Goal: Task Accomplishment & Management: Use online tool/utility

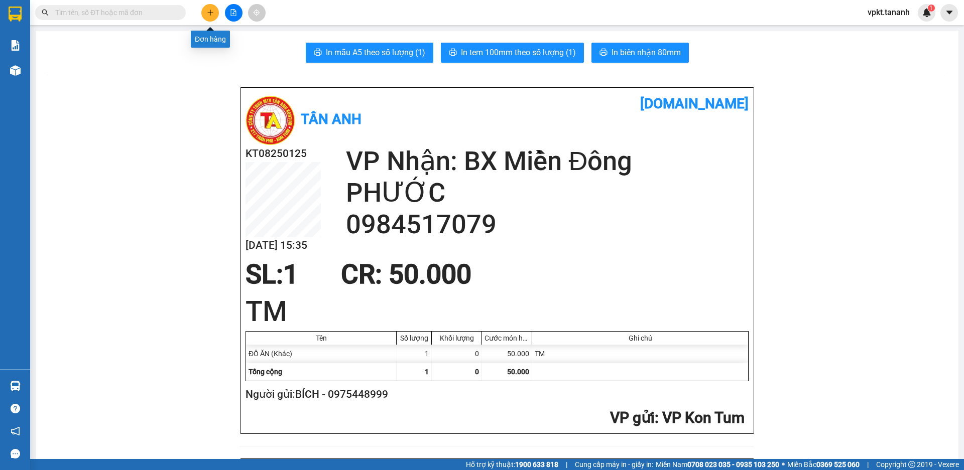
click at [209, 11] on icon "plus" at bounding box center [210, 12] width 7 height 7
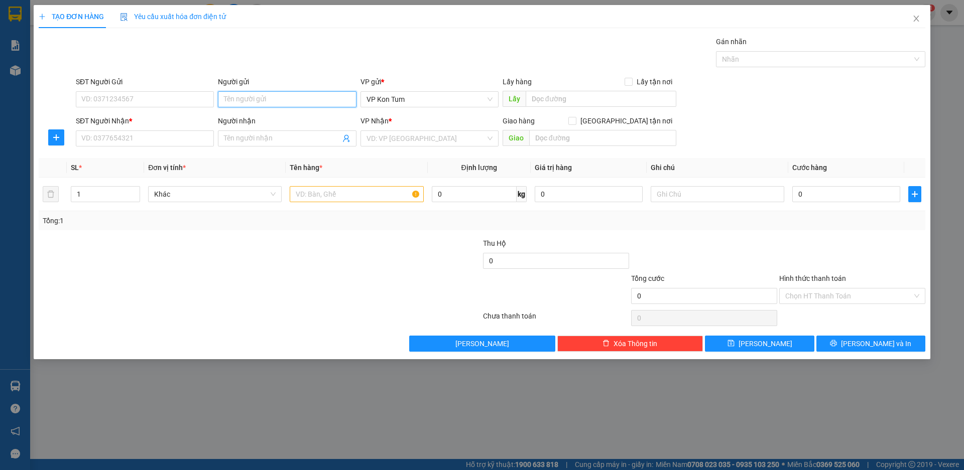
click at [241, 99] on input "Người gửi" at bounding box center [287, 99] width 138 height 16
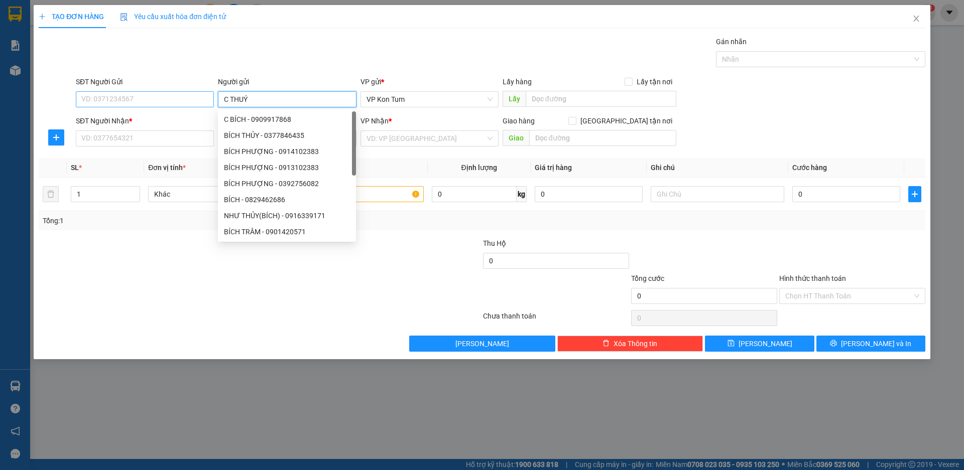
type input "C THUÝ"
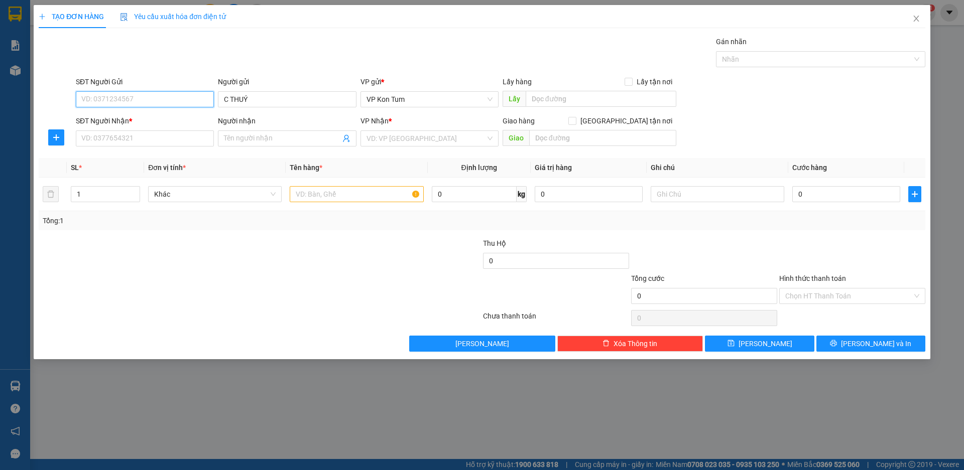
click at [168, 103] on input "SĐT Người Gửi" at bounding box center [145, 99] width 138 height 16
click at [164, 116] on div "0987385494 - C. THÚY" at bounding box center [145, 119] width 126 height 11
type input "0987385494"
type input "C. THÚY"
type input "0906401141"
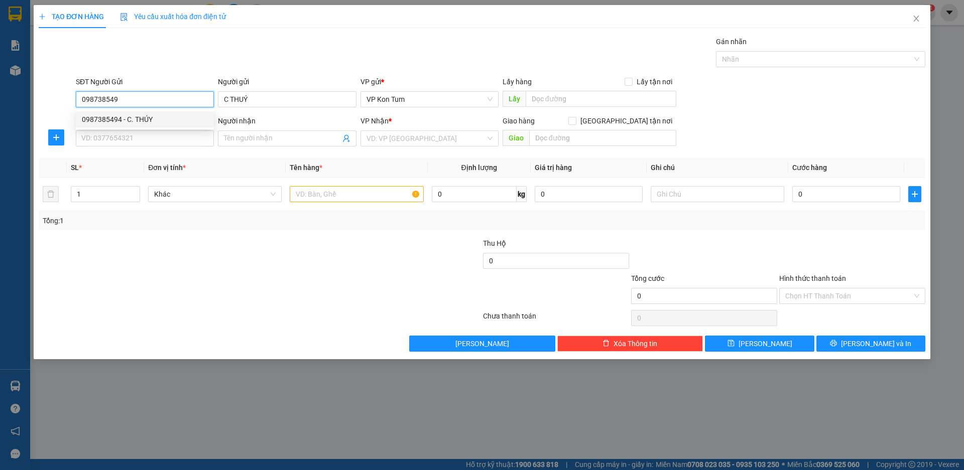
type input "C. HIỀN"
type input "50.000"
type input "0987385494"
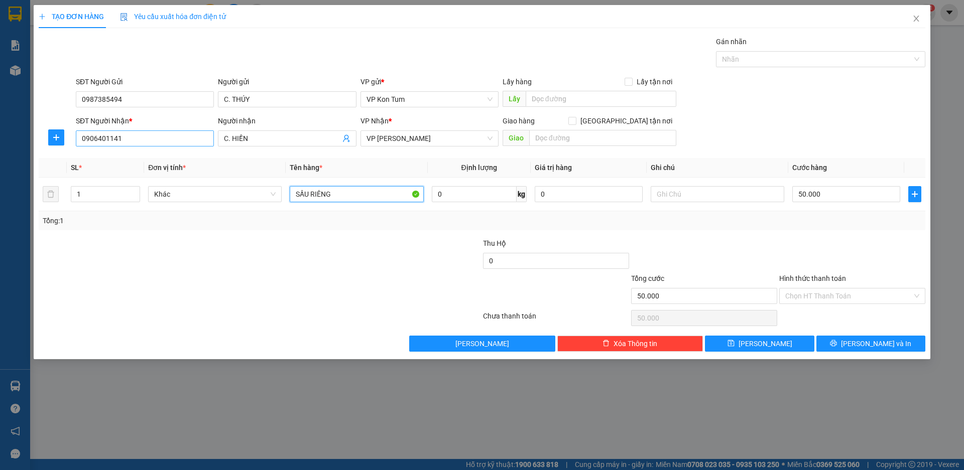
drag, startPoint x: 353, startPoint y: 190, endPoint x: 141, endPoint y: 136, distance: 219.1
click at [141, 136] on div "Transit Pickup Surcharge Ids Transit Deliver Surcharge Ids Transit Deliver Surc…" at bounding box center [482, 194] width 886 height 316
type input "THUỐC"
click at [683, 194] on input "text" at bounding box center [717, 194] width 134 height 16
drag, startPoint x: 673, startPoint y: 198, endPoint x: 614, endPoint y: 190, distance: 59.3
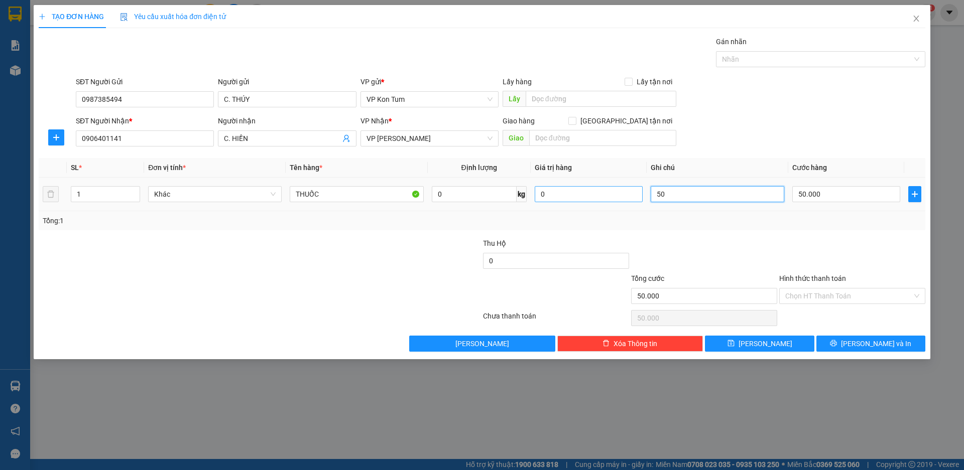
click at [614, 190] on tr "1 Khác THUỐC 0 kg 0 50 50.000" at bounding box center [482, 195] width 886 height 34
type input "TM"
click at [834, 221] on div "Tổng: 1" at bounding box center [482, 220] width 878 height 11
click at [829, 198] on input "50.000" at bounding box center [846, 194] width 108 height 16
click at [807, 223] on div "Tổng: 1" at bounding box center [482, 220] width 878 height 11
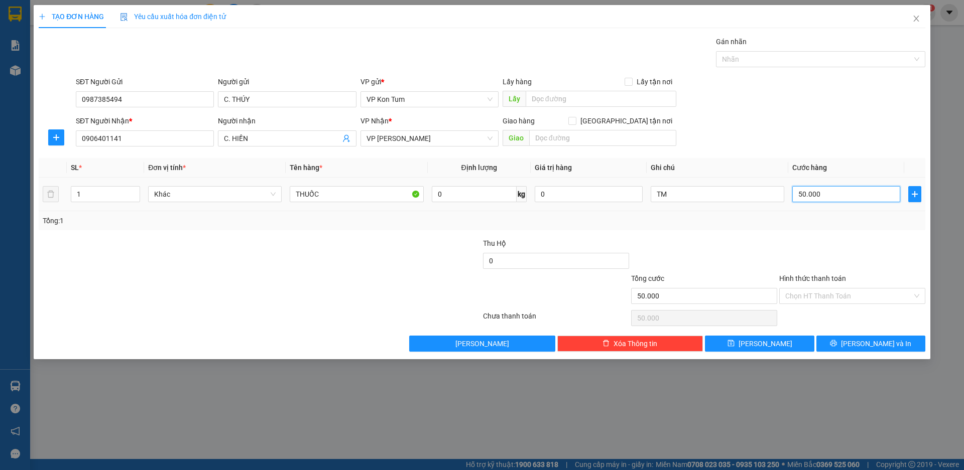
click at [829, 197] on input "50.000" at bounding box center [846, 194] width 108 height 16
click at [826, 218] on div "Tổng: 1" at bounding box center [482, 220] width 878 height 11
click at [823, 300] on input "Hình thức thanh toán" at bounding box center [848, 296] width 127 height 15
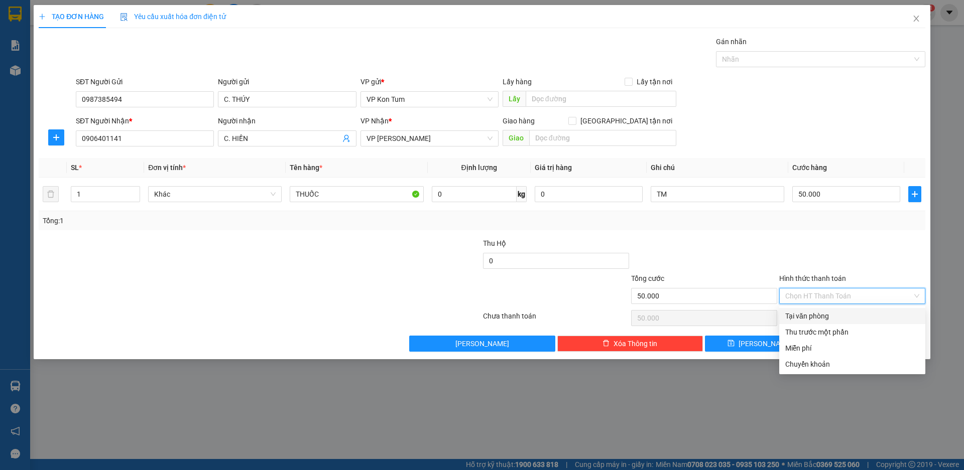
click at [829, 314] on div "Tại văn phòng" at bounding box center [852, 316] width 134 height 11
type input "0"
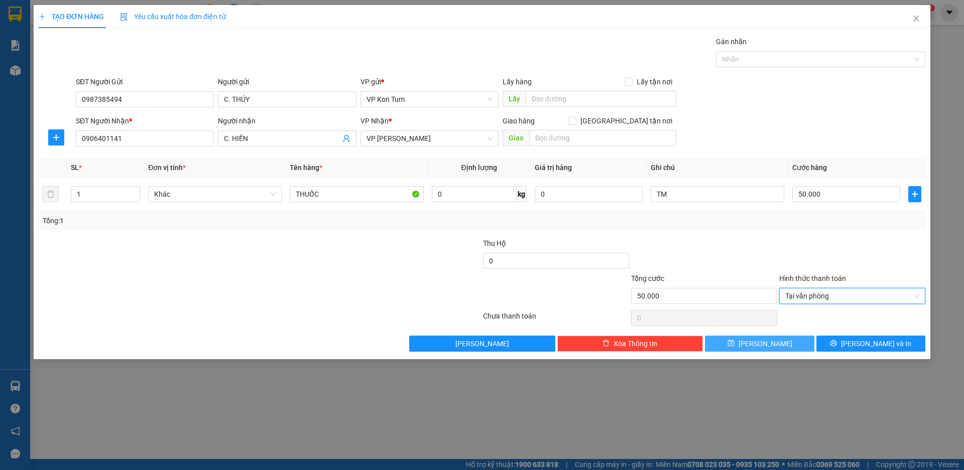
click at [768, 341] on span "[PERSON_NAME]" at bounding box center [765, 343] width 54 height 11
type input "0"
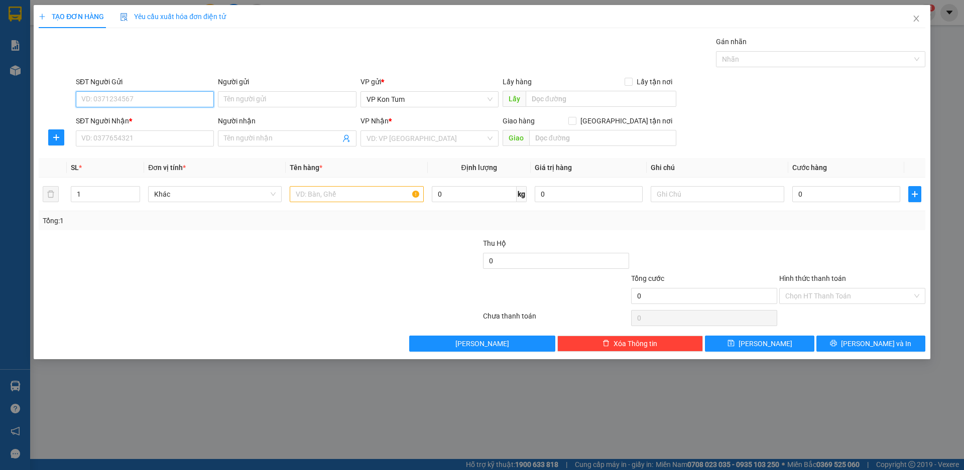
click at [165, 104] on input "SĐT Người Gửi" at bounding box center [145, 99] width 138 height 16
type input "0903519346"
click at [245, 94] on input "Người gửi" at bounding box center [287, 99] width 138 height 16
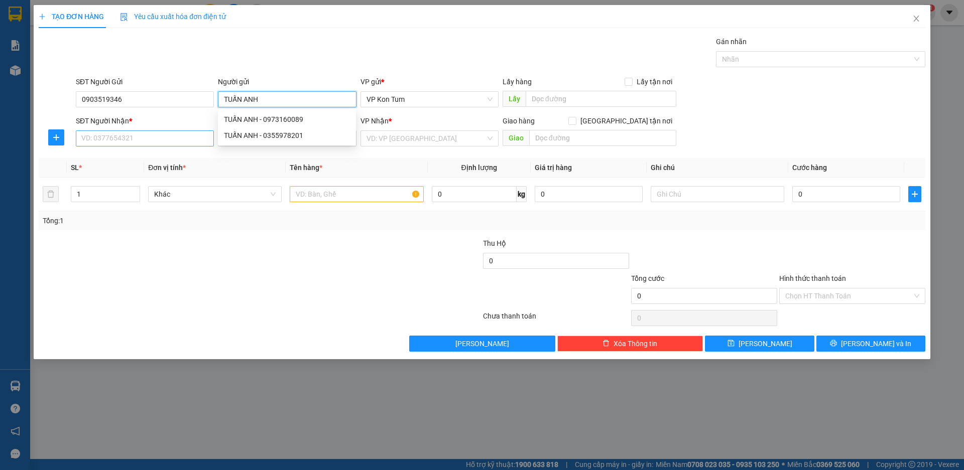
type input "TUẤN ANH"
click at [122, 139] on input "SĐT Người Nhận *" at bounding box center [145, 138] width 138 height 16
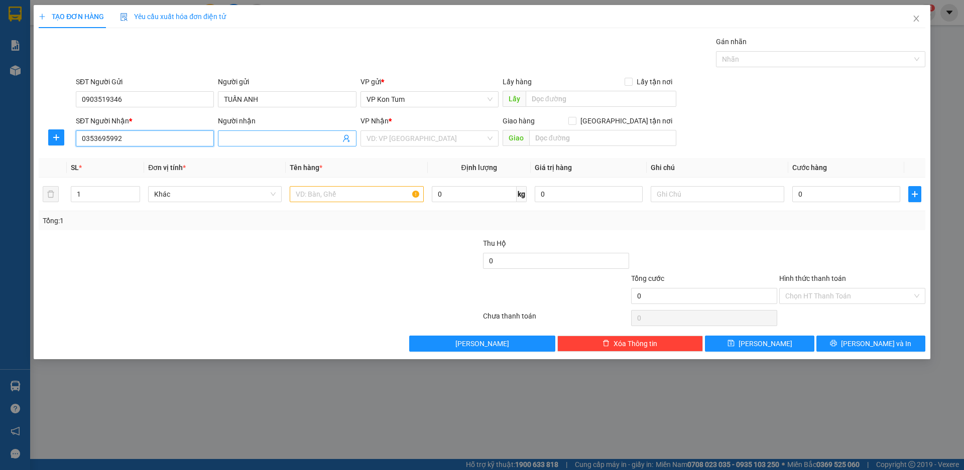
type input "0353695992"
click at [249, 144] on input "Người nhận" at bounding box center [282, 138] width 116 height 11
type input "A VĨ"
click at [422, 143] on input "search" at bounding box center [425, 138] width 119 height 15
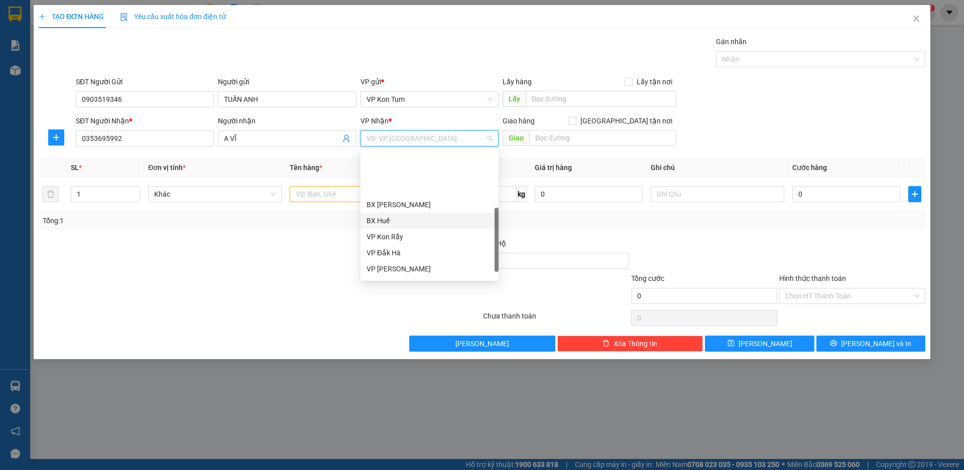
scroll to position [100, 0]
click at [423, 221] on div "VP [PERSON_NAME]" at bounding box center [429, 218] width 126 height 11
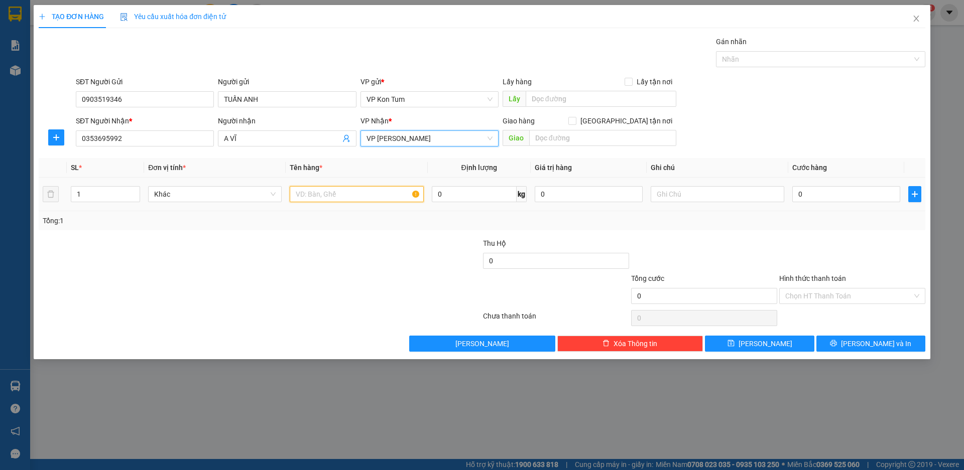
click at [324, 194] on input "text" at bounding box center [357, 194] width 134 height 16
type input "TRÁI CÂY"
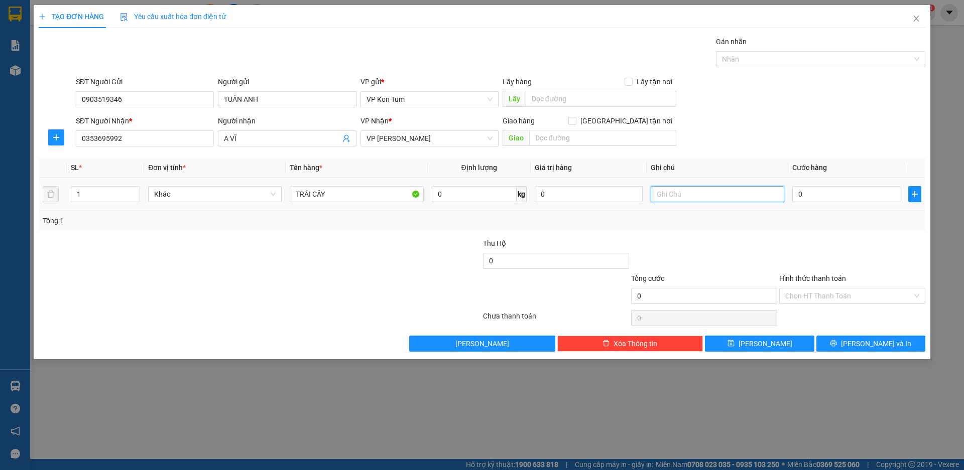
click at [668, 194] on input "text" at bounding box center [717, 194] width 134 height 16
type input "TM"
click at [810, 190] on input "0" at bounding box center [846, 194] width 108 height 16
type input "6"
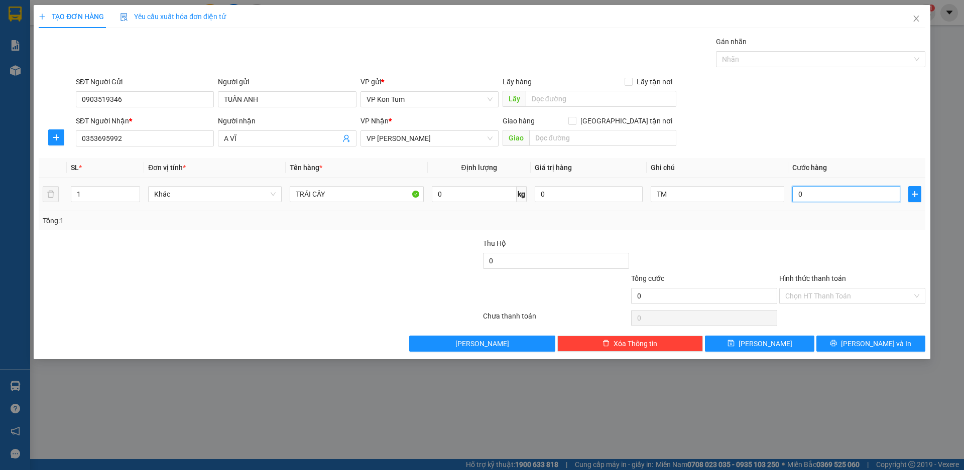
type input "6"
type input "60"
type input "600"
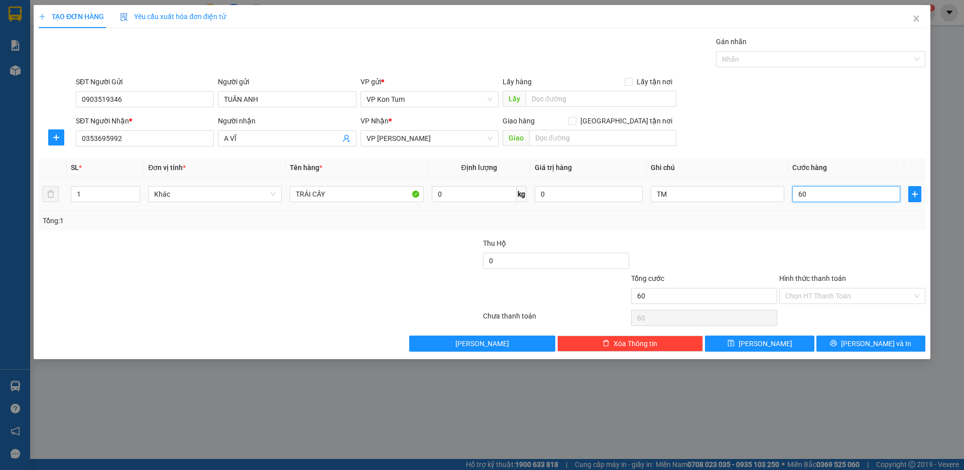
type input "600"
type input "6.000"
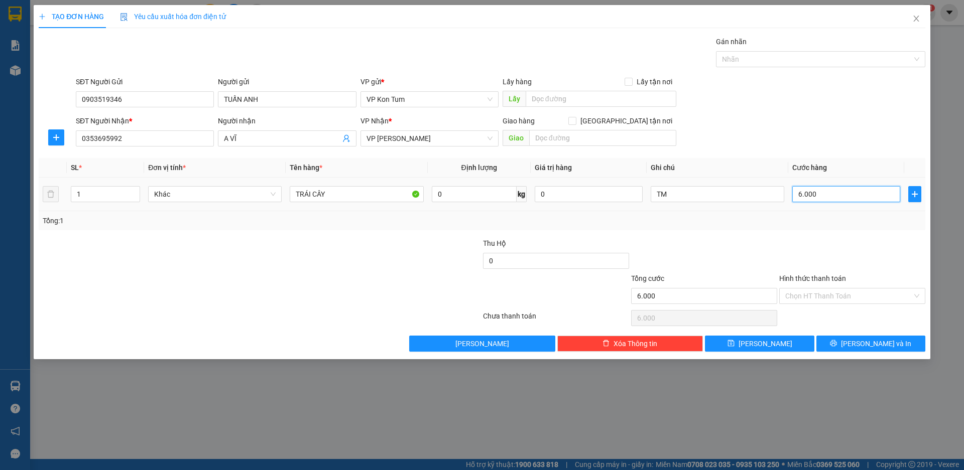
type input "60.000"
click at [822, 291] on input "Hình thức thanh toán" at bounding box center [848, 296] width 127 height 15
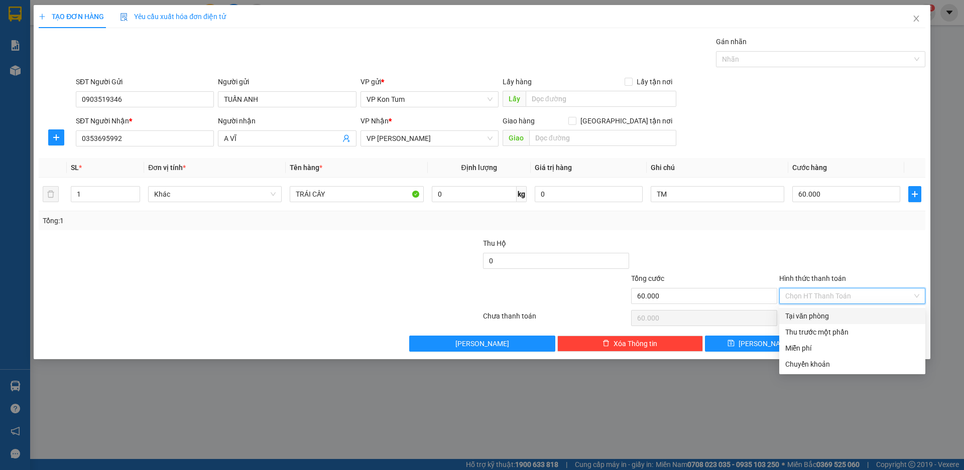
click at [832, 317] on div "Tại văn phòng" at bounding box center [852, 316] width 134 height 11
type input "0"
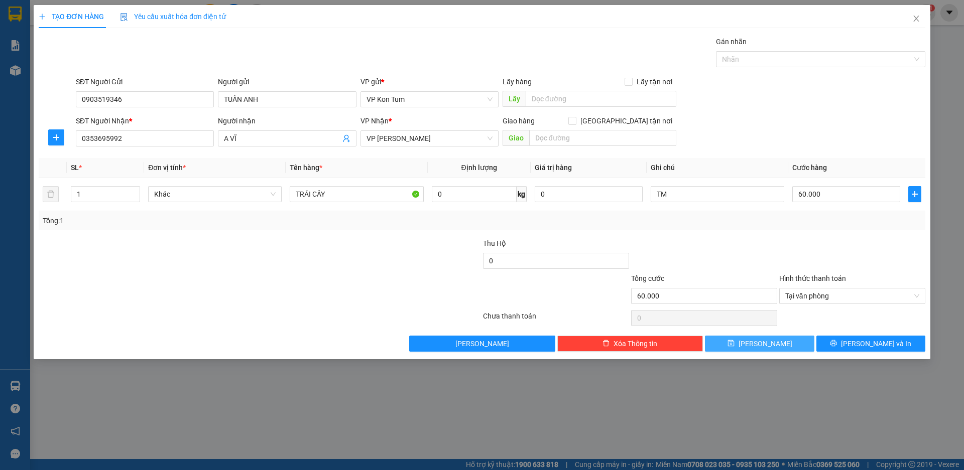
click at [757, 341] on button "[PERSON_NAME]" at bounding box center [759, 344] width 109 height 16
type input "0"
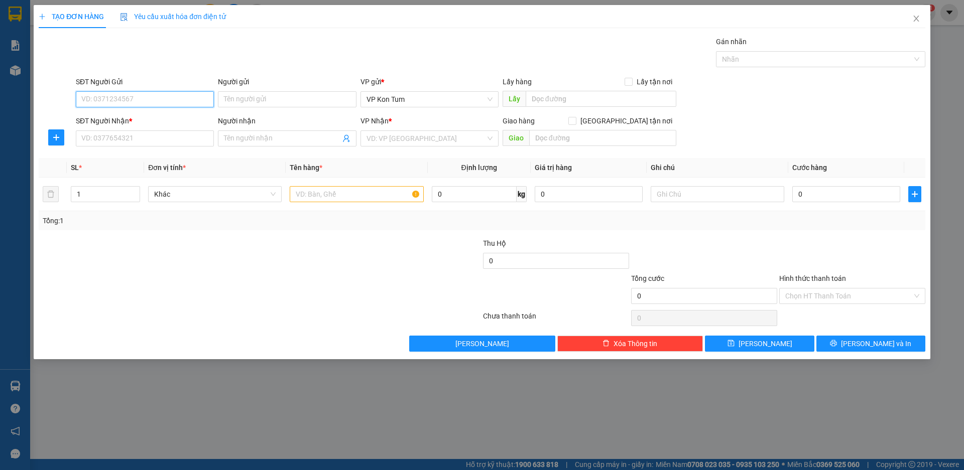
click at [189, 101] on input "SĐT Người Gửi" at bounding box center [145, 99] width 138 height 16
type input "0989618479"
click at [270, 100] on input "Người gửi" at bounding box center [287, 99] width 138 height 16
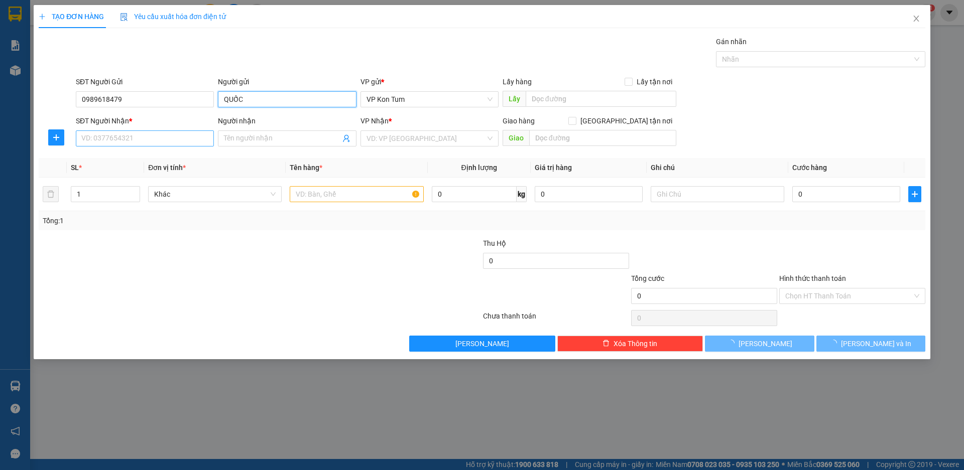
type input "QUỐC"
click at [135, 135] on input "SĐT Người Nhận *" at bounding box center [145, 138] width 138 height 16
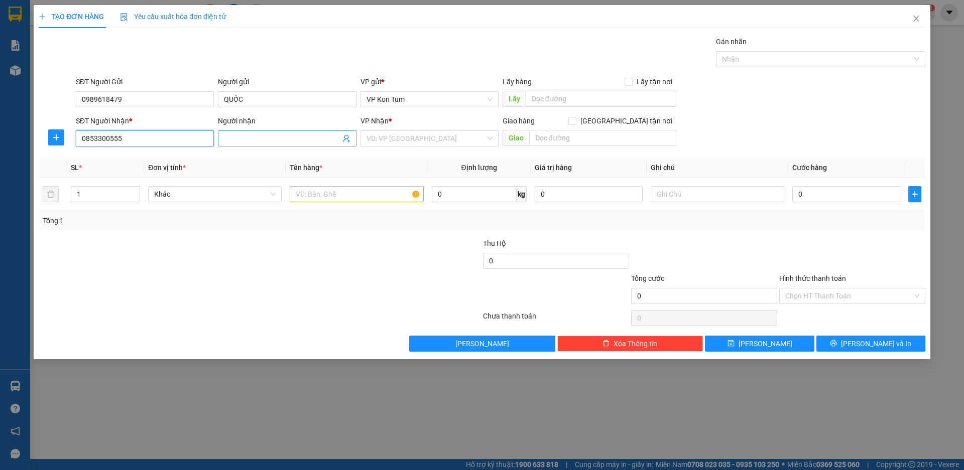
type input "0853300555"
click at [265, 132] on span at bounding box center [287, 138] width 138 height 16
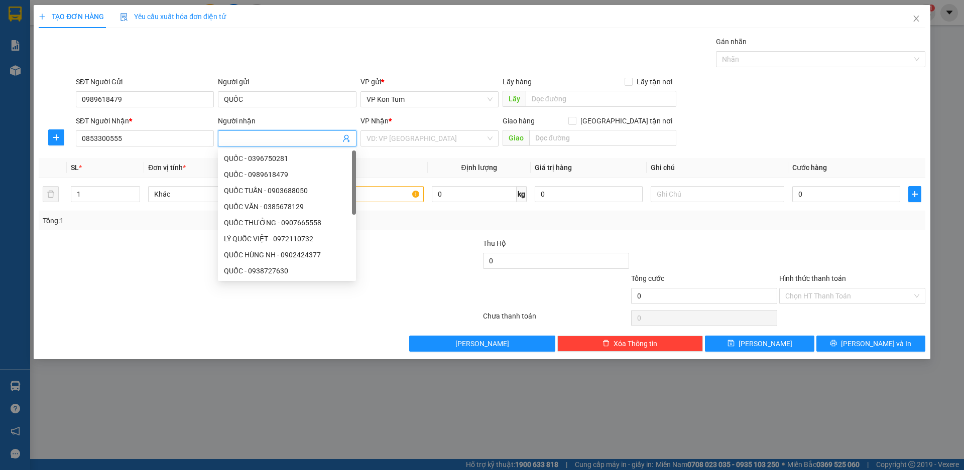
type input "R"
type input "TIẾN"
click at [406, 140] on input "search" at bounding box center [425, 138] width 119 height 15
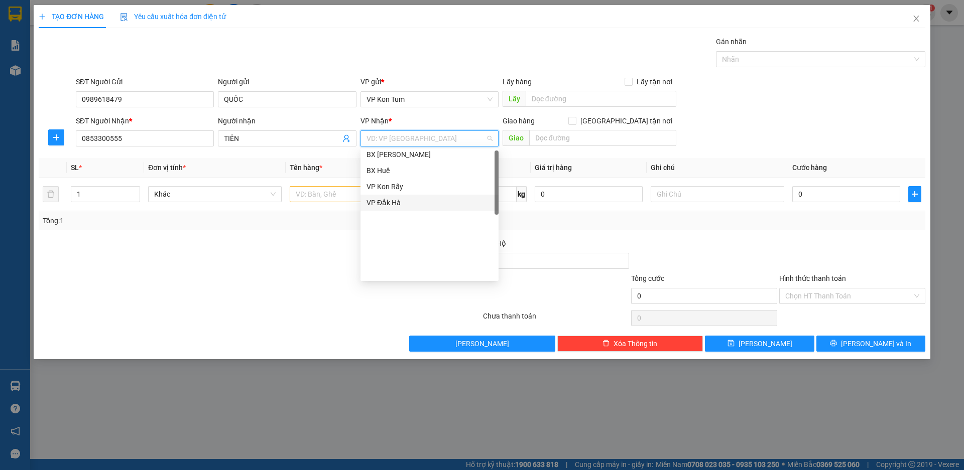
scroll to position [0, 0]
click at [416, 155] on div "BX Miền Đông" at bounding box center [429, 158] width 126 height 11
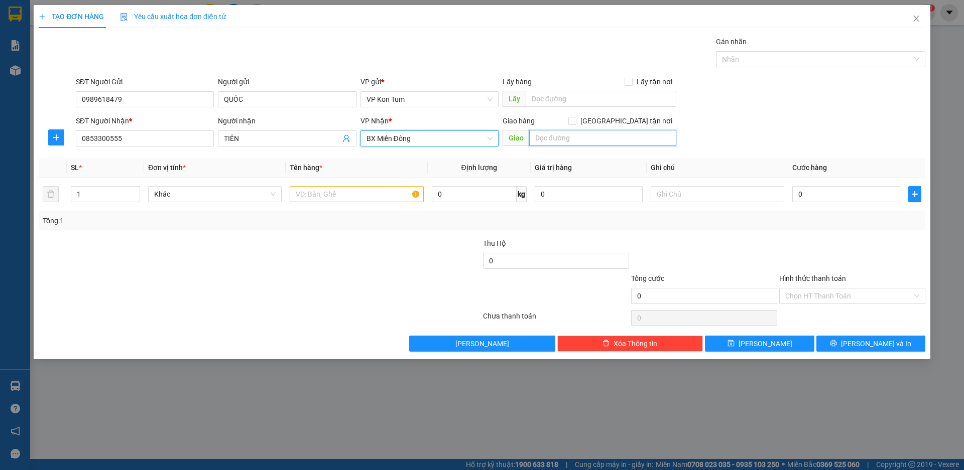
click at [545, 141] on input "text" at bounding box center [602, 138] width 147 height 16
type input "GTN/BÌNH THẠNH/CR50"
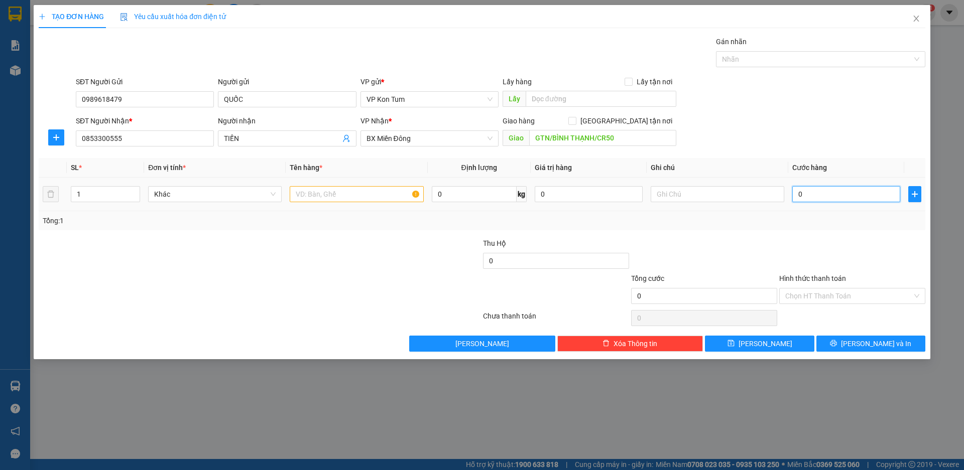
click at [805, 195] on input "0" at bounding box center [846, 194] width 108 height 16
type input "1"
type input "10"
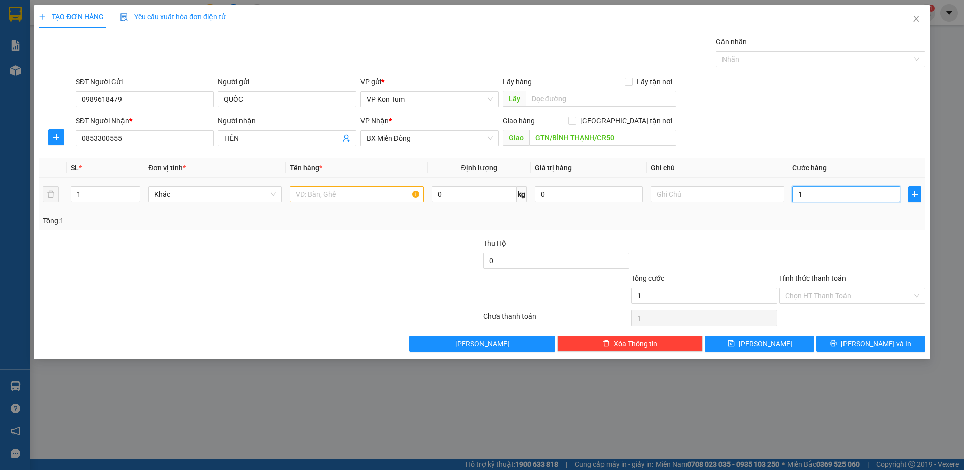
type input "10"
type input "100"
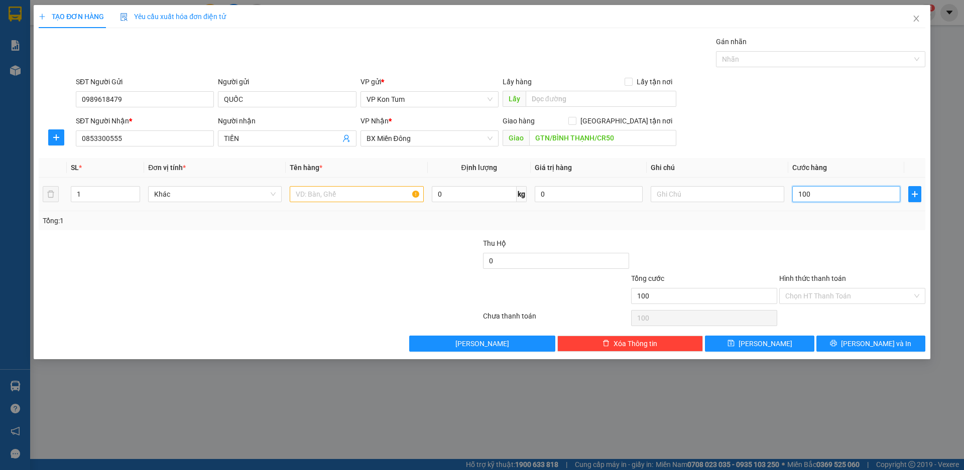
type input "1.000"
type input "10.000"
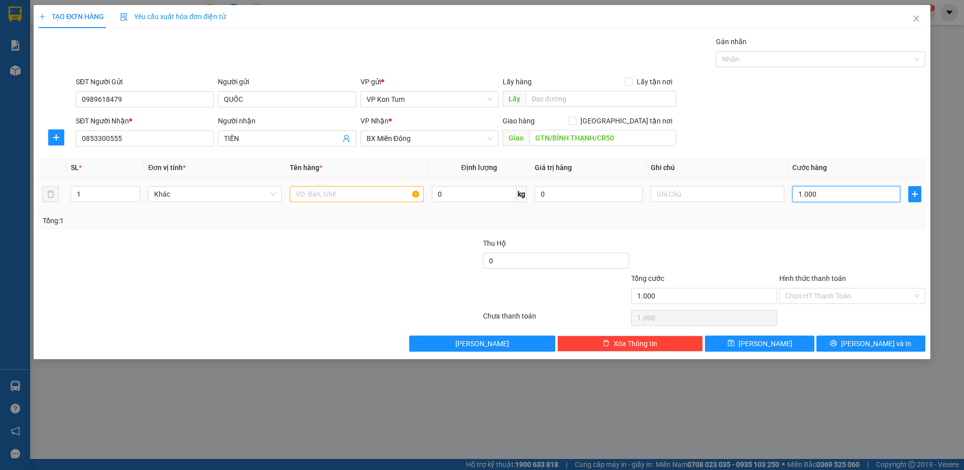
type input "10.000"
type input "100.000"
click at [659, 189] on input "text" at bounding box center [717, 194] width 134 height 16
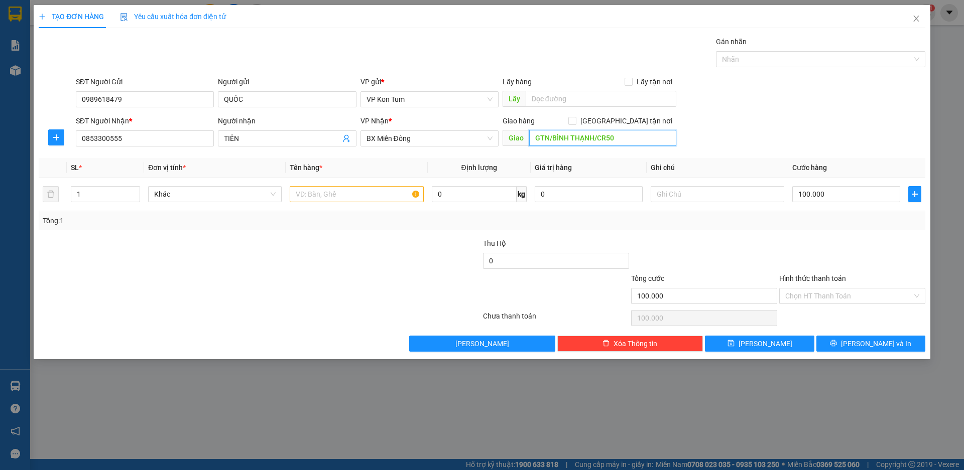
click at [610, 143] on input "GTN/BÌNH THẠNH/CR50" at bounding box center [602, 138] width 147 height 16
click at [632, 139] on input "GTN/BÌNH THẠNH/CR50" at bounding box center [602, 138] width 147 height 16
click at [836, 198] on input "100.000" at bounding box center [846, 194] width 108 height 16
type input "0"
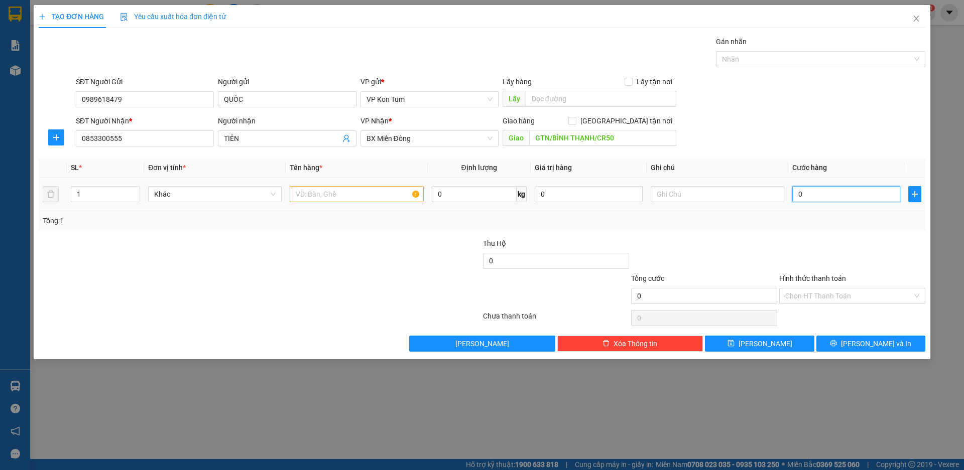
type input "0"
type input "3"
type input "0"
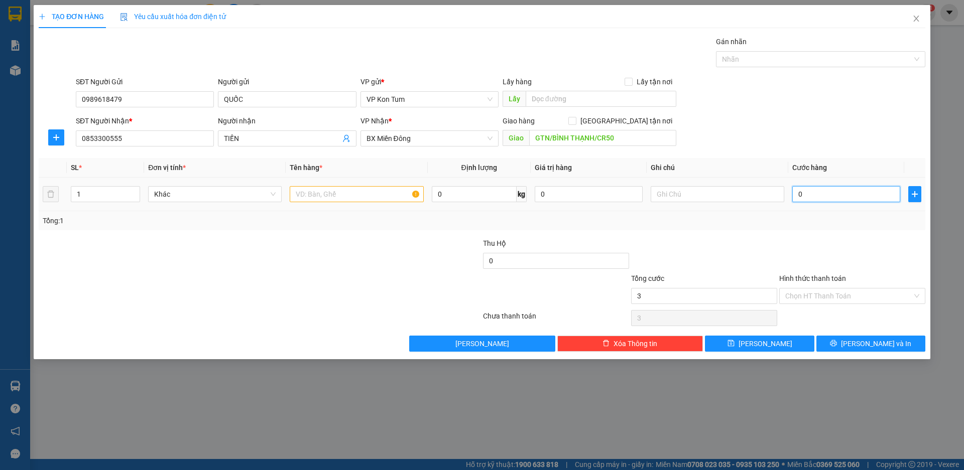
type input "0"
drag, startPoint x: 801, startPoint y: 201, endPoint x: 777, endPoint y: 196, distance: 23.5
click at [777, 196] on tr "1 Khác 0 kg 0 0" at bounding box center [482, 195] width 886 height 34
type input "8"
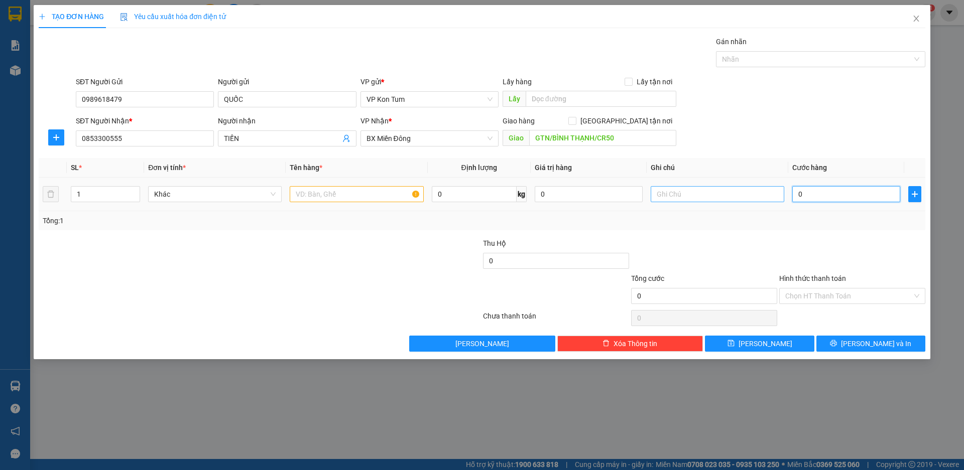
type input "8"
type input "80"
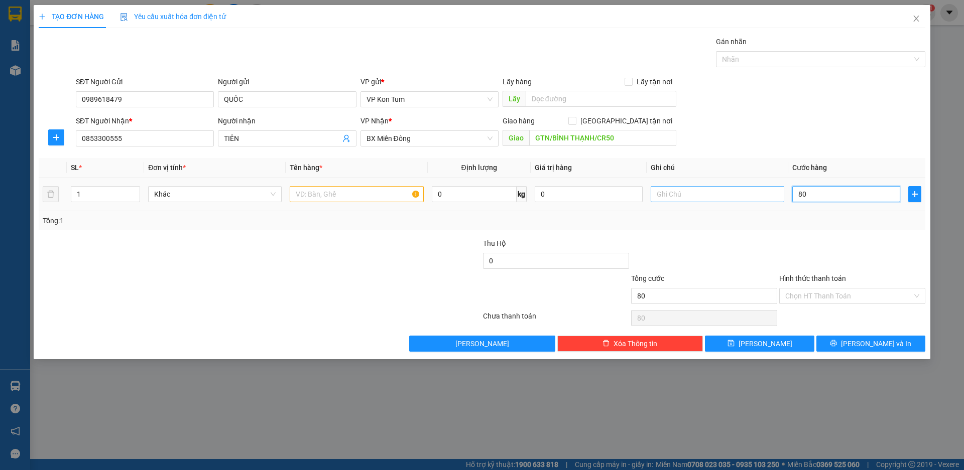
type input "800"
type input "8.000"
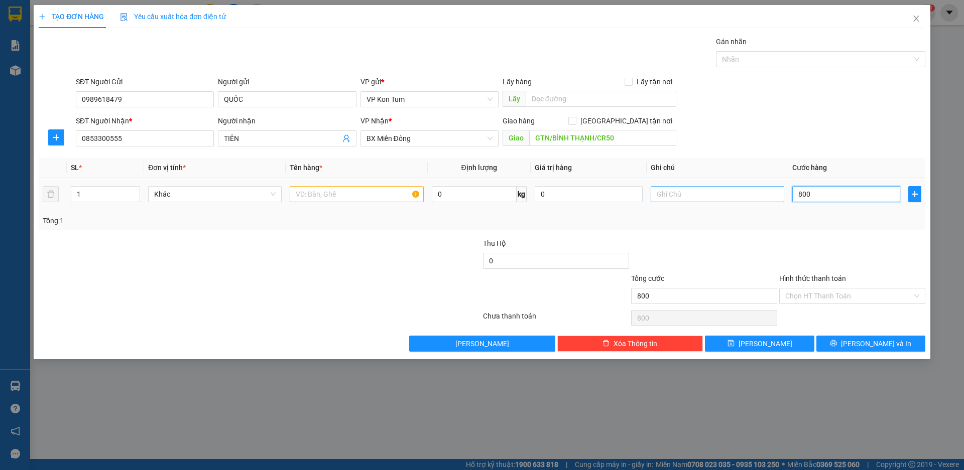
type input "8.000"
type input "80.000"
click at [820, 236] on div "Transit Pickup Surcharge Ids Transit Deliver Surcharge Ids Transit Deliver Surc…" at bounding box center [482, 194] width 886 height 316
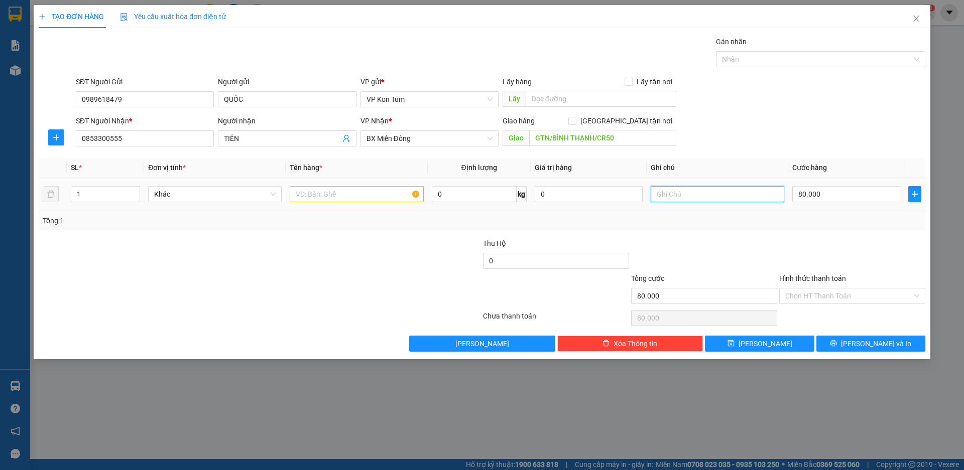
click at [691, 195] on input "text" at bounding box center [717, 194] width 134 height 16
type input "TM"
click at [845, 296] on input "Hình thức thanh toán" at bounding box center [848, 296] width 127 height 15
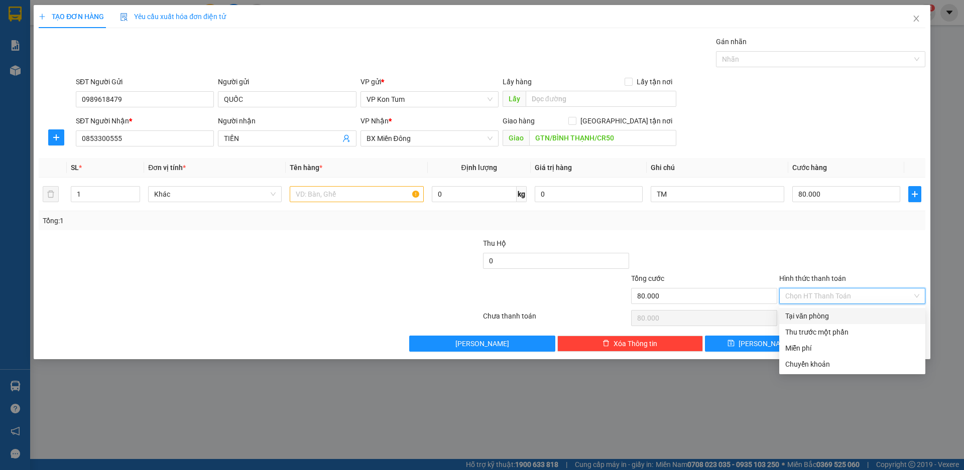
click at [805, 321] on div "Tại văn phòng" at bounding box center [852, 316] width 134 height 11
type input "0"
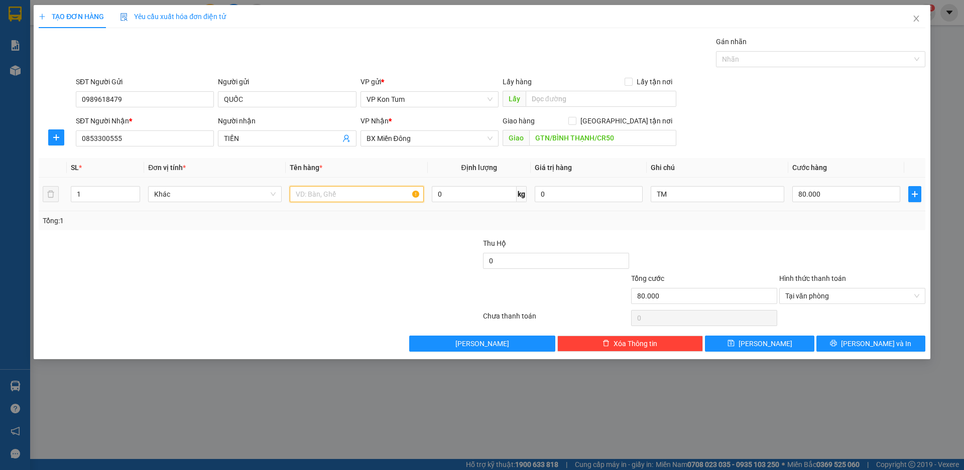
click at [345, 197] on input "text" at bounding box center [357, 194] width 134 height 16
type input "O"
type input "Ô"
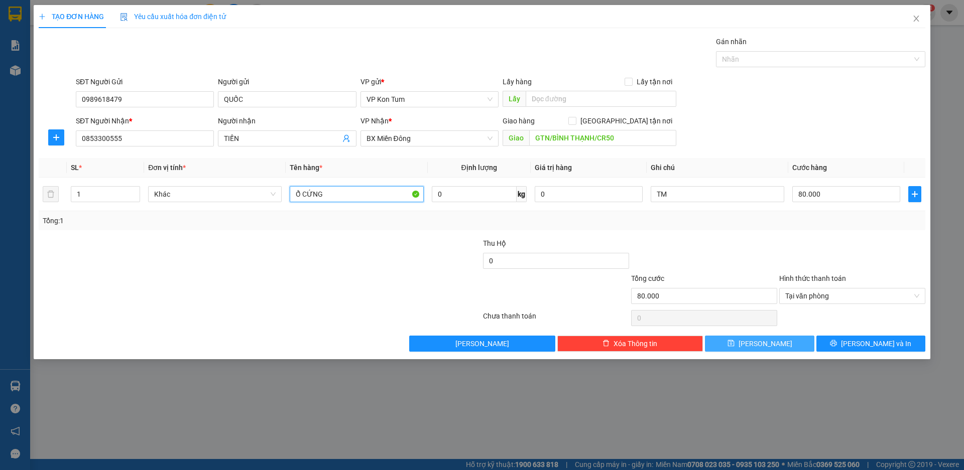
type input "Ổ CỨNG"
click at [790, 344] on button "[PERSON_NAME]" at bounding box center [759, 344] width 109 height 16
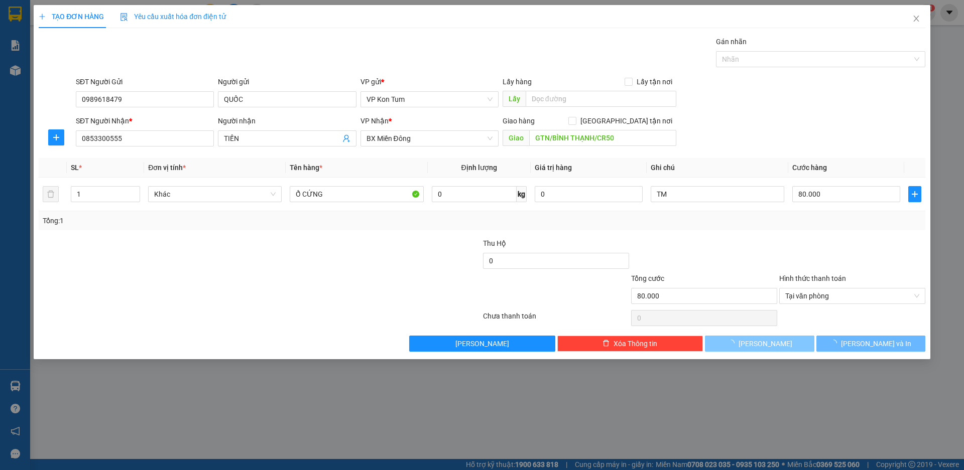
type input "0"
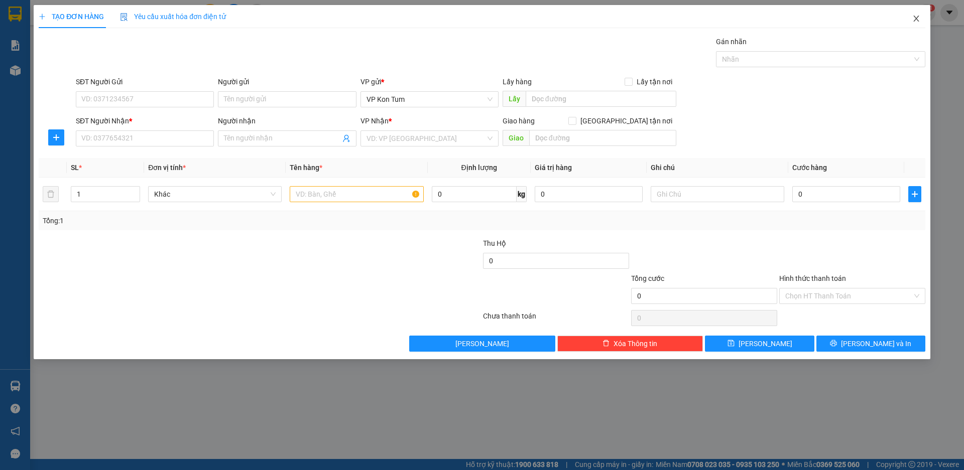
click at [921, 19] on span "Close" at bounding box center [916, 19] width 28 height 28
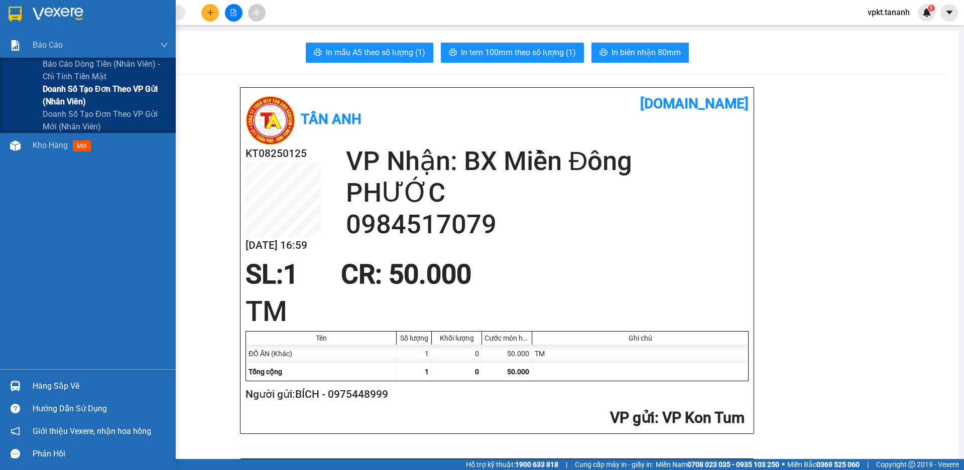
click at [105, 89] on span "Doanh số tạo đơn theo VP gửi (nhân viên)" at bounding box center [105, 95] width 125 height 25
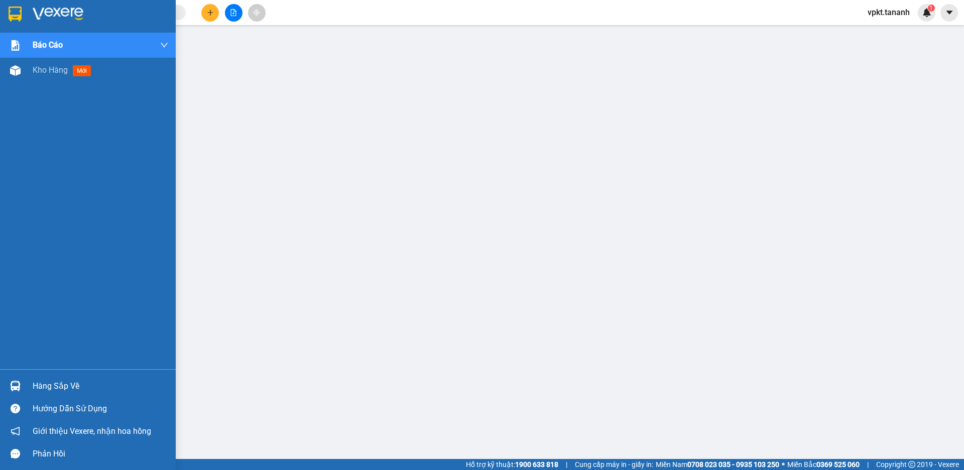
click at [15, 17] on img at bounding box center [15, 14] width 13 height 15
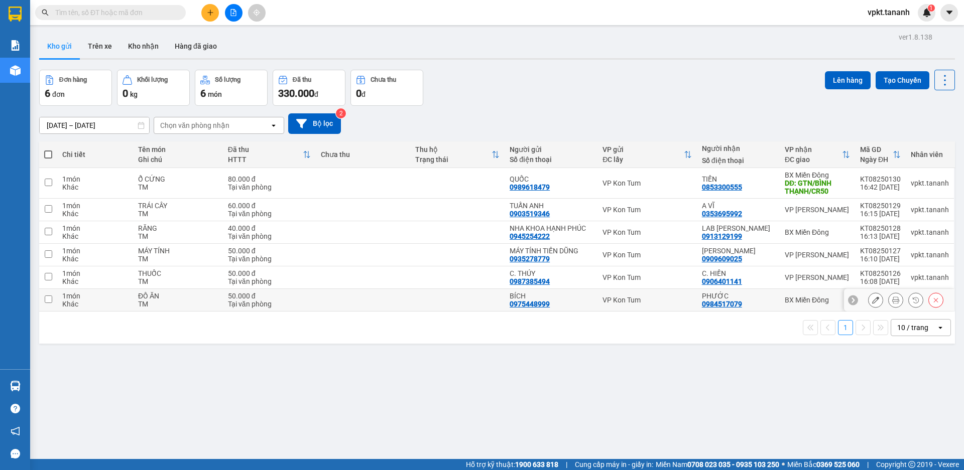
click at [48, 298] on input "checkbox" at bounding box center [49, 300] width 8 height 8
checkbox input "true"
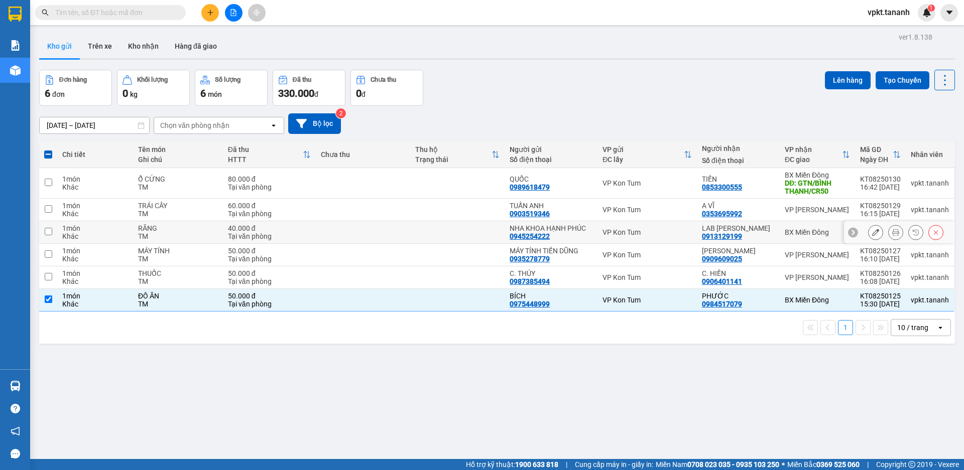
click at [50, 230] on input "checkbox" at bounding box center [49, 232] width 8 height 8
checkbox input "true"
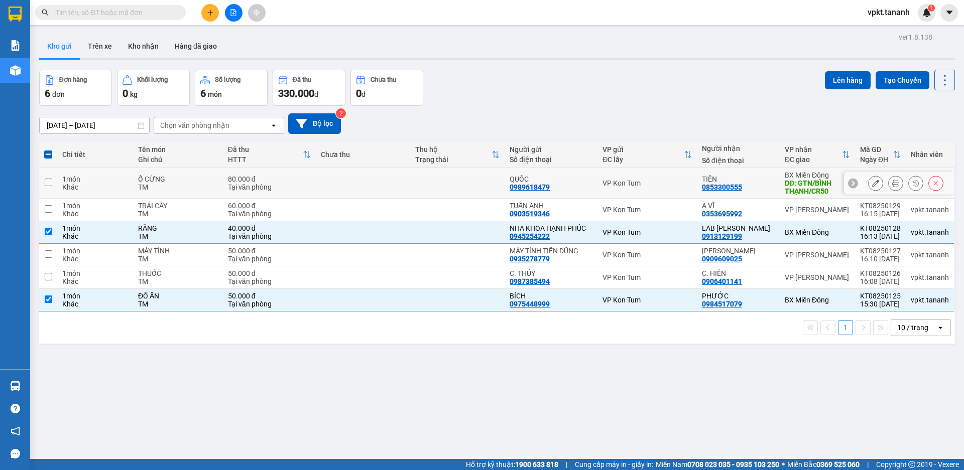
click at [47, 181] on input "checkbox" at bounding box center [49, 183] width 8 height 8
checkbox input "true"
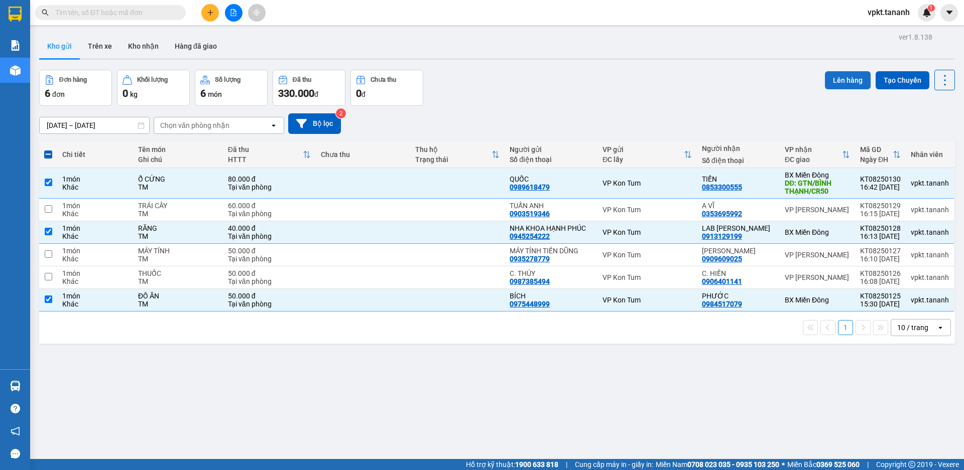
click at [841, 79] on button "Lên hàng" at bounding box center [848, 80] width 46 height 18
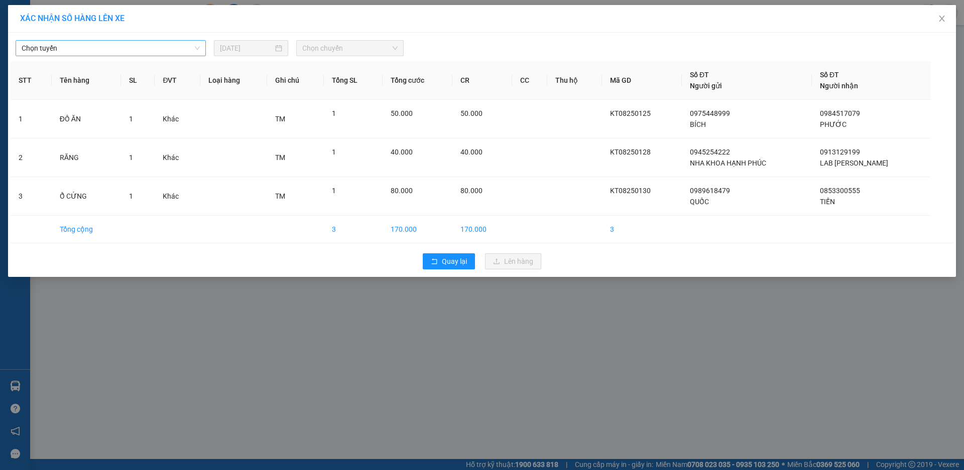
click at [199, 46] on span "Chọn tuyến" at bounding box center [111, 48] width 178 height 15
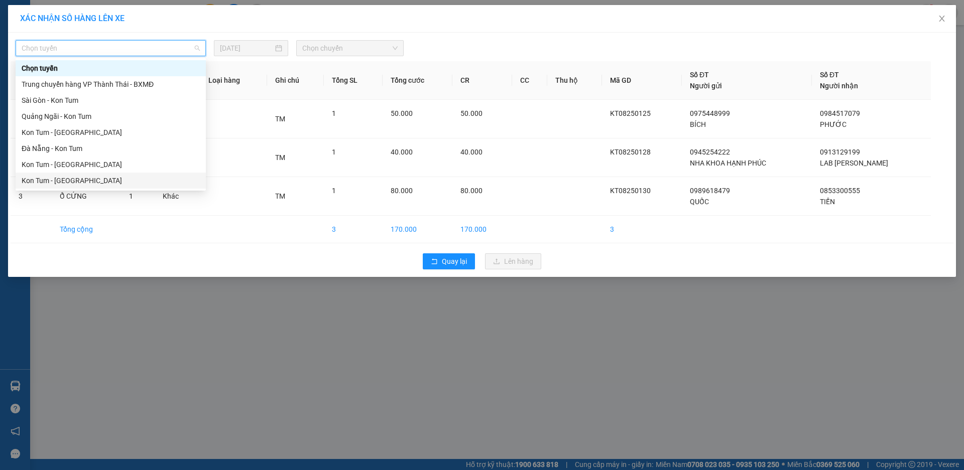
click at [84, 178] on div "Kon Tum - [GEOGRAPHIC_DATA]" at bounding box center [111, 180] width 178 height 11
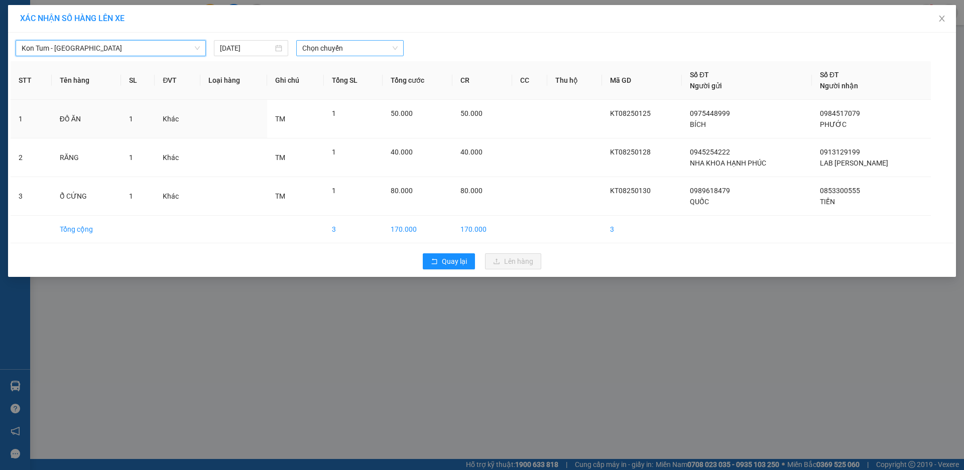
click at [331, 47] on span "Chọn chuyến" at bounding box center [349, 48] width 95 height 15
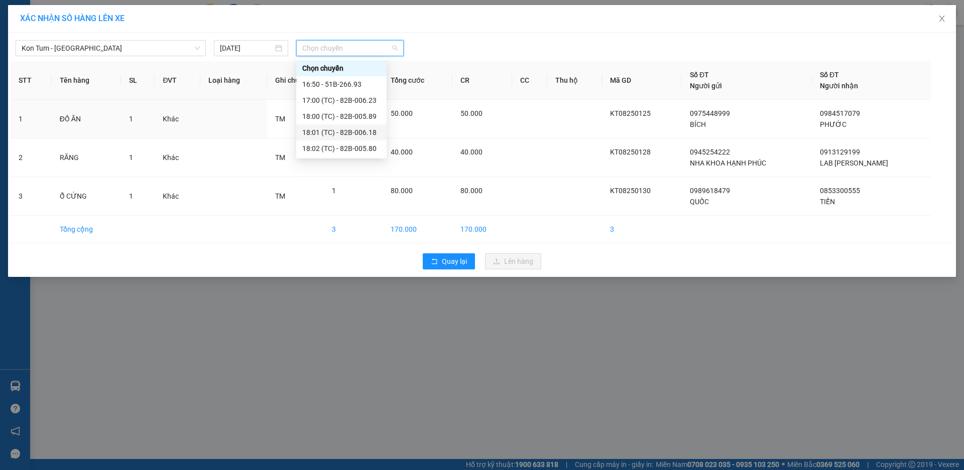
click at [359, 132] on div "18:01 (TC) - 82B-006.18" at bounding box center [341, 132] width 78 height 11
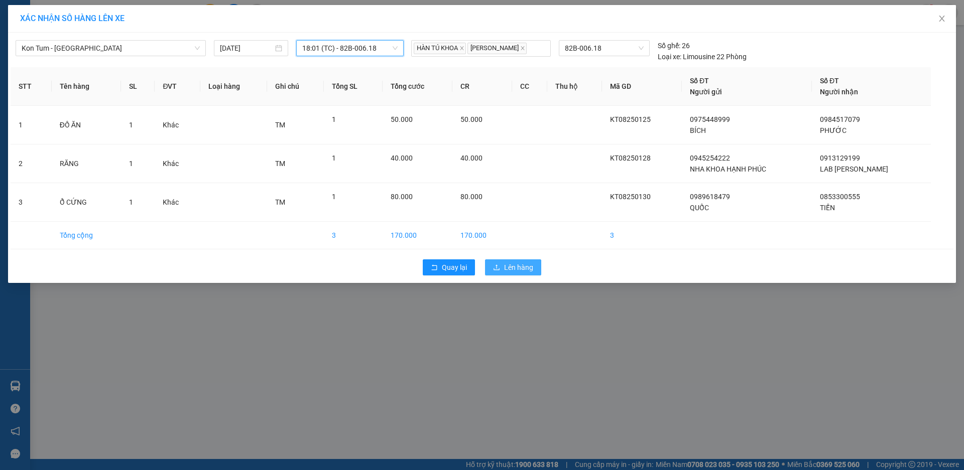
click at [502, 268] on button "Lên hàng" at bounding box center [513, 267] width 56 height 16
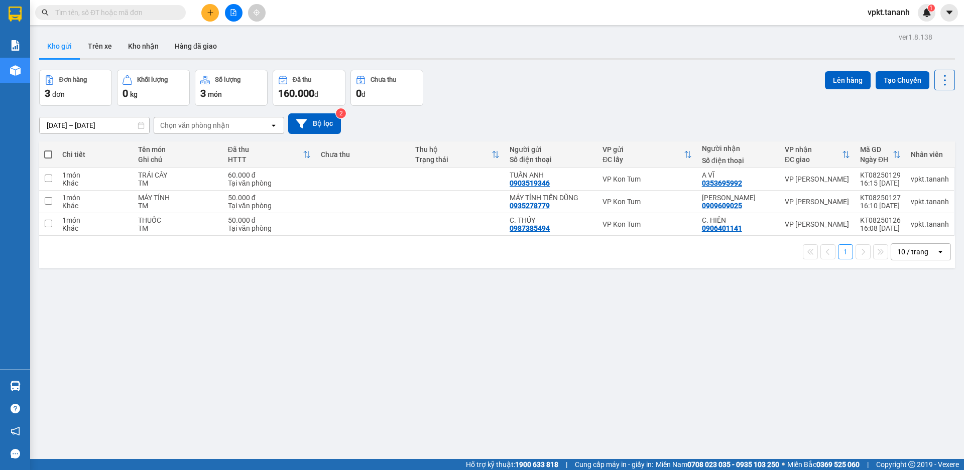
click at [47, 155] on span at bounding box center [48, 155] width 8 height 8
click at [48, 150] on input "checkbox" at bounding box center [48, 150] width 0 height 0
checkbox input "true"
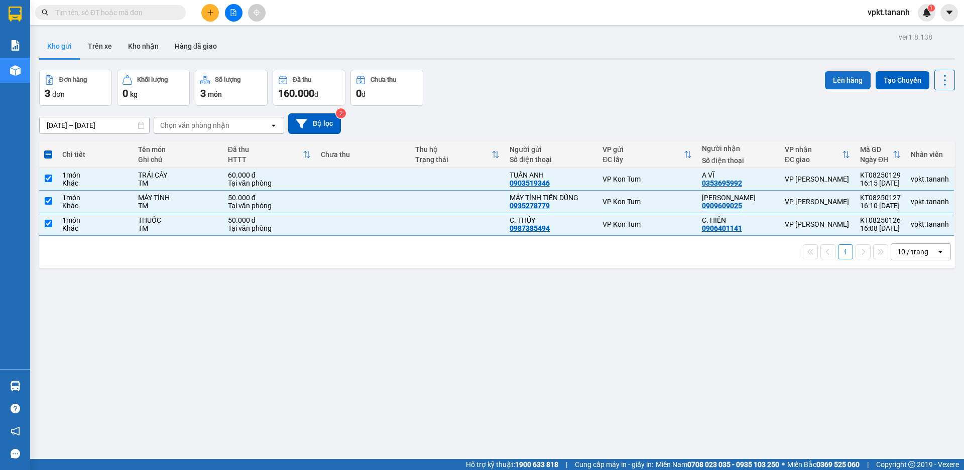
click at [837, 75] on button "Lên hàng" at bounding box center [848, 80] width 46 height 18
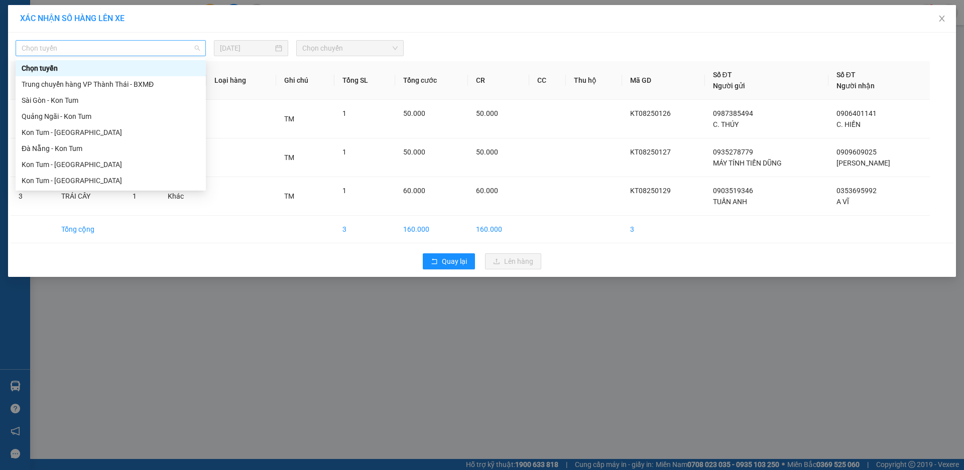
click at [185, 50] on span "Chọn tuyến" at bounding box center [111, 48] width 178 height 15
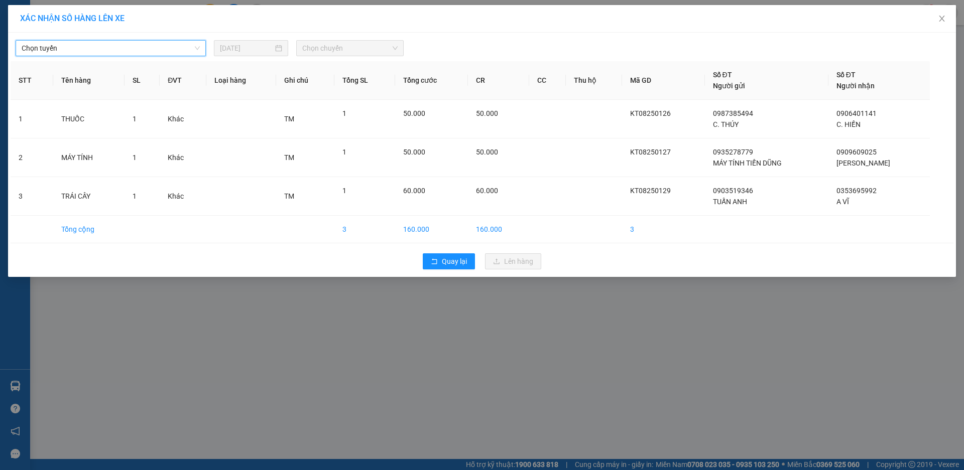
click at [178, 50] on span "Chọn tuyến" at bounding box center [111, 48] width 178 height 15
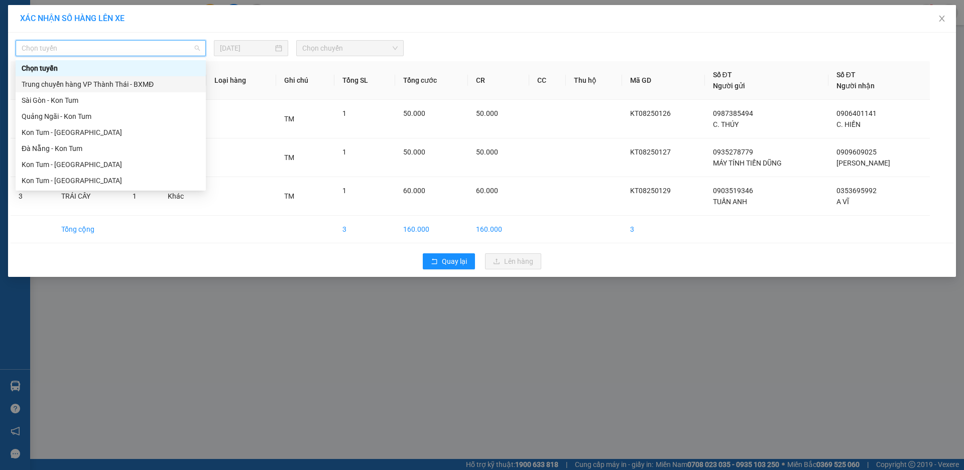
click at [142, 83] on div "Trung chuyển hàng VP Thành Thái - BXMĐ" at bounding box center [111, 84] width 178 height 11
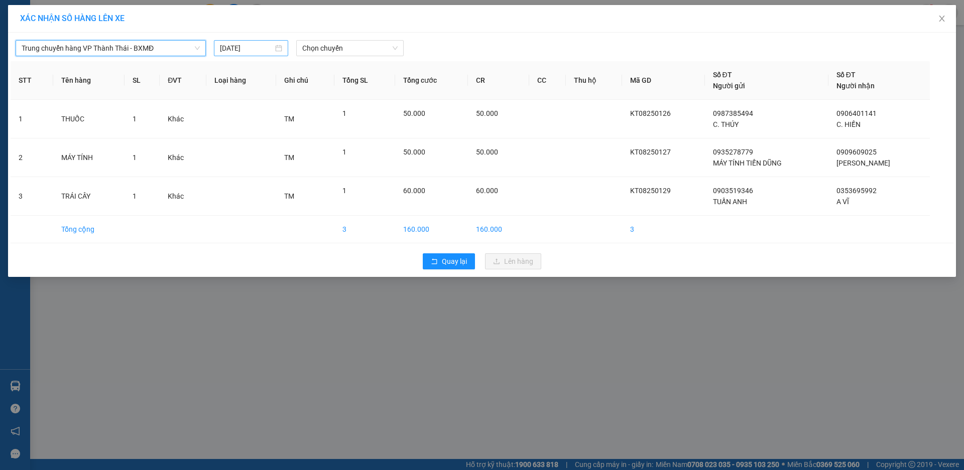
click at [259, 51] on input "[DATE]" at bounding box center [246, 48] width 53 height 11
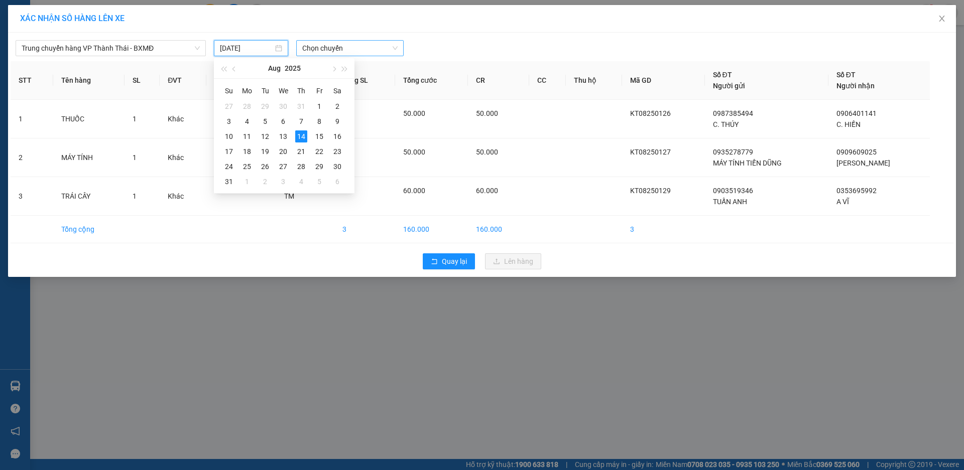
click at [319, 50] on span "Chọn chuyến" at bounding box center [349, 48] width 95 height 15
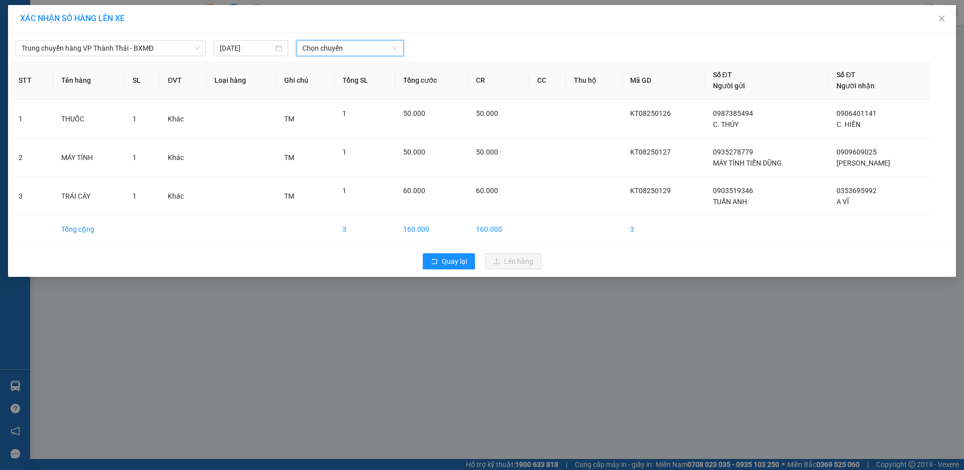
click at [315, 48] on span "Chọn chuyến" at bounding box center [349, 48] width 95 height 15
click at [354, 166] on div "17:00 - 82B-006.23" at bounding box center [341, 164] width 78 height 11
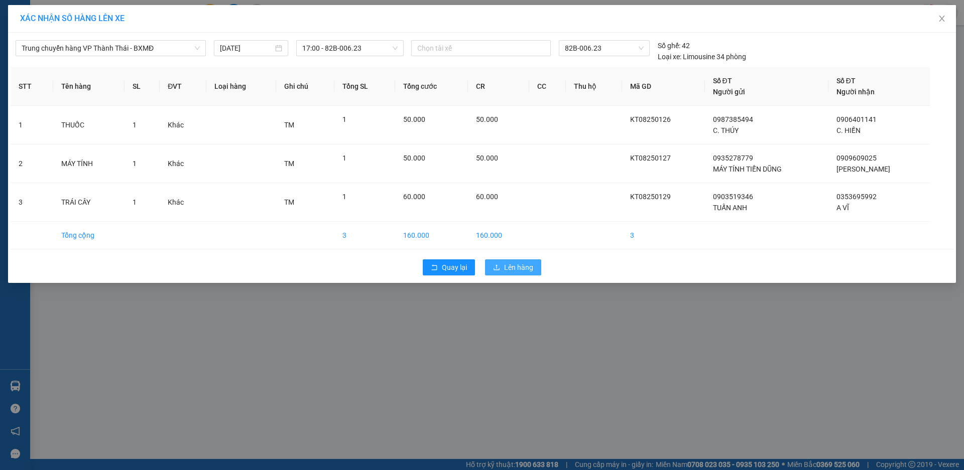
click at [523, 271] on span "Lên hàng" at bounding box center [518, 267] width 29 height 11
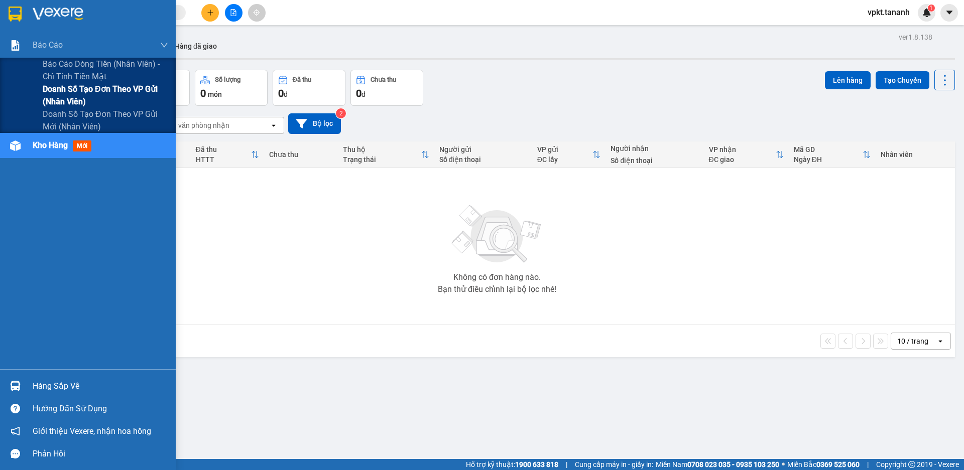
click at [96, 92] on span "Doanh số tạo đơn theo VP gửi (nhân viên)" at bounding box center [105, 95] width 125 height 25
